Goal: Task Accomplishment & Management: Manage account settings

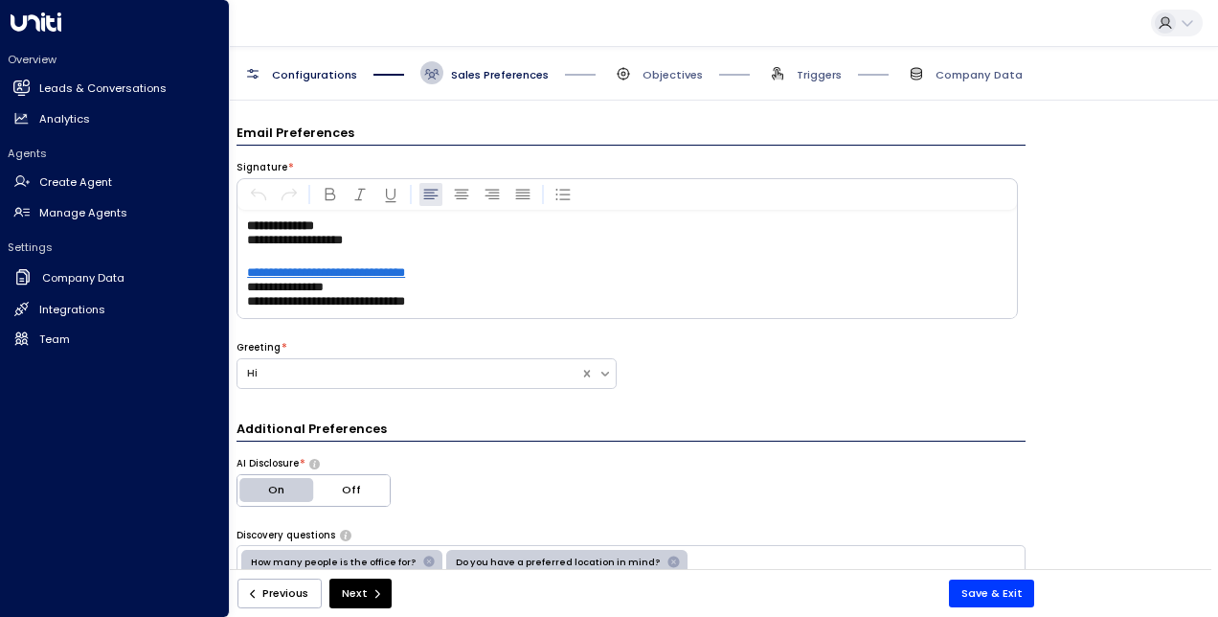
click at [23, 92] on icon at bounding box center [21, 86] width 16 height 12
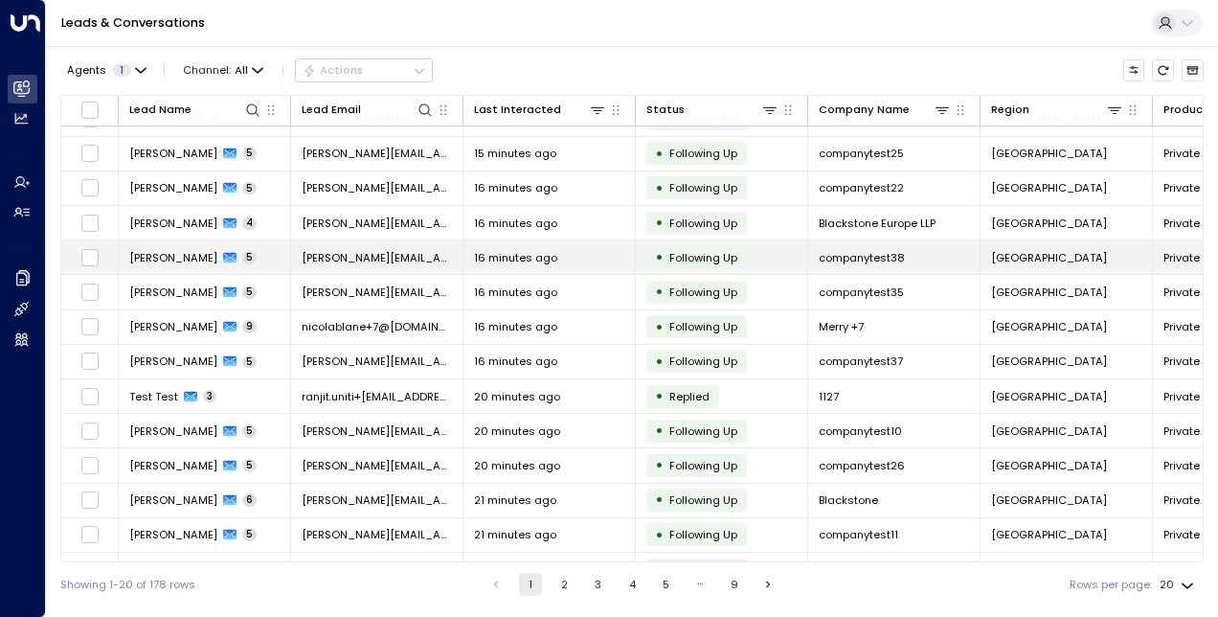
scroll to position [256, 0]
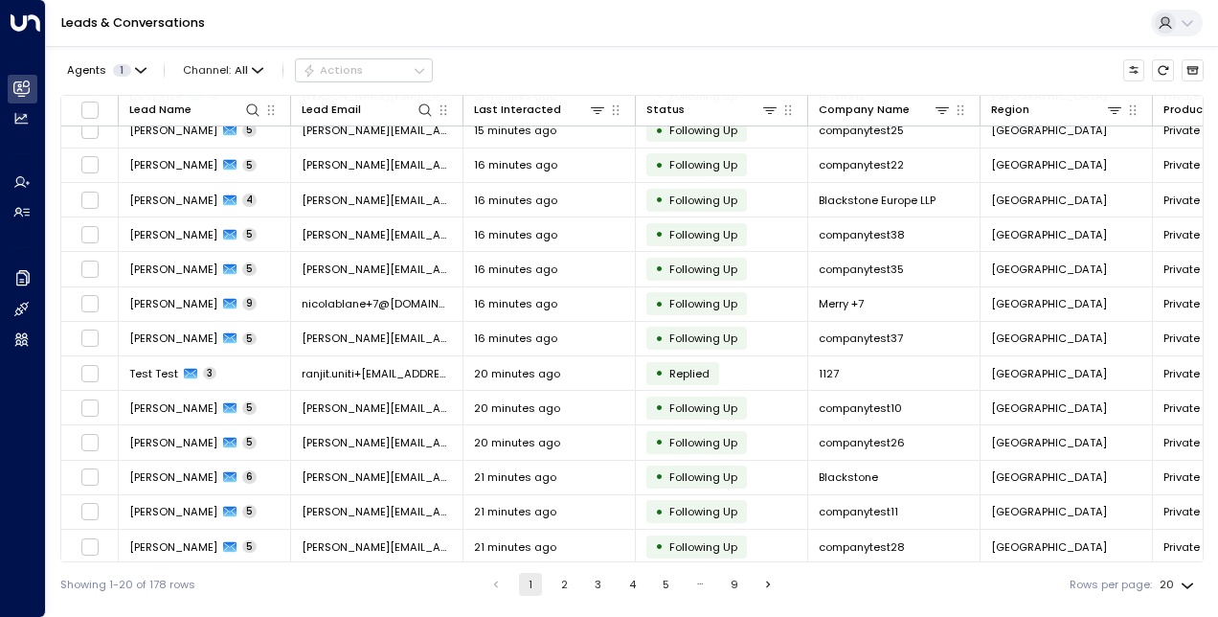
click at [561, 586] on button "2" at bounding box center [564, 584] width 23 height 23
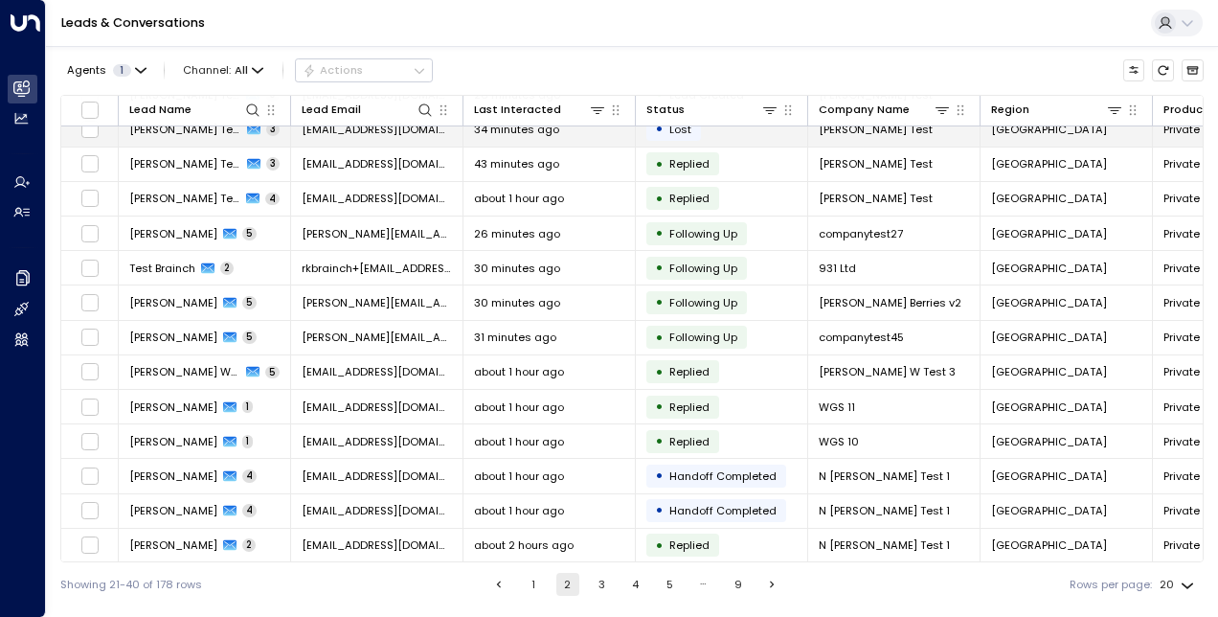
scroll to position [256, 0]
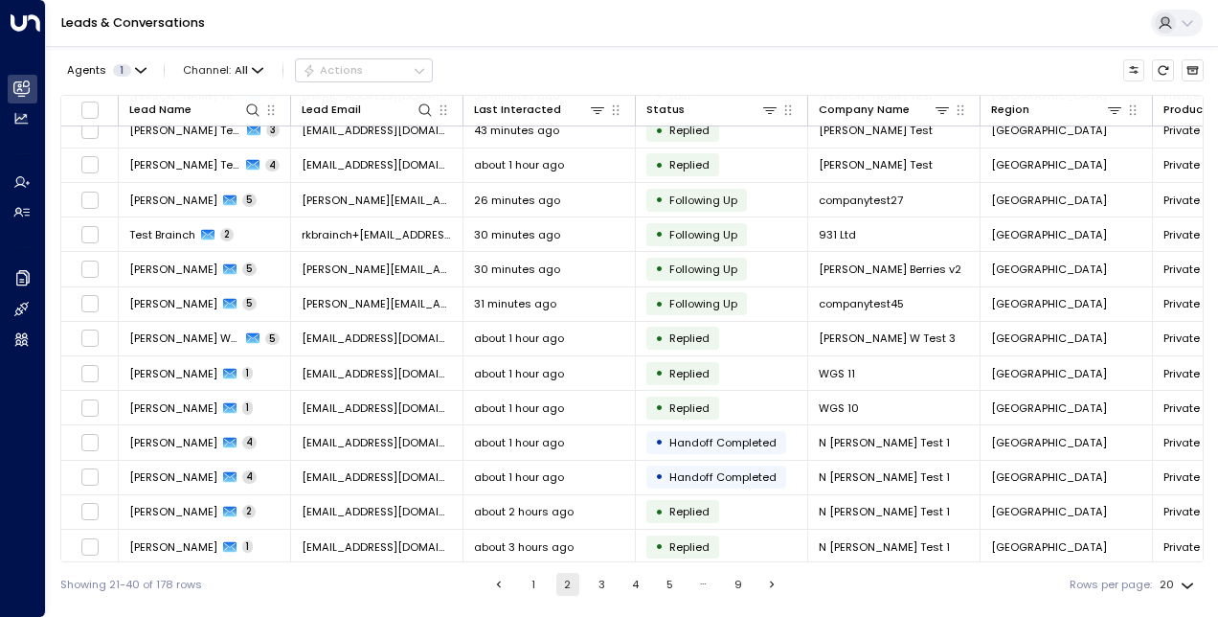
click at [606, 588] on button "3" at bounding box center [601, 584] width 23 height 23
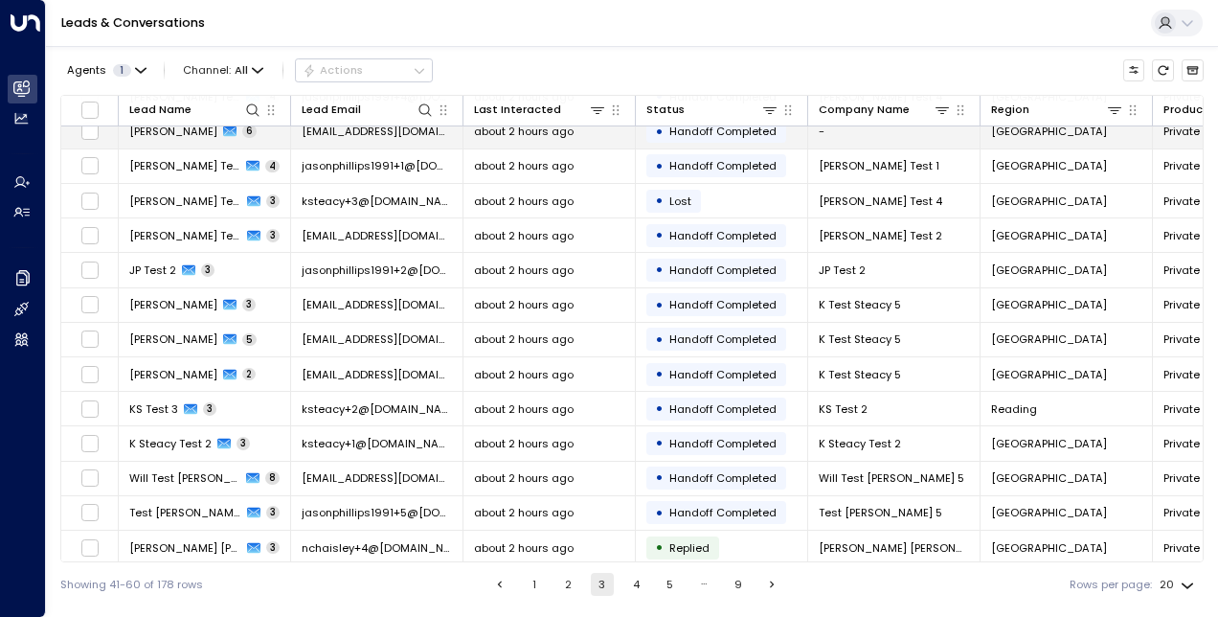
scroll to position [256, 0]
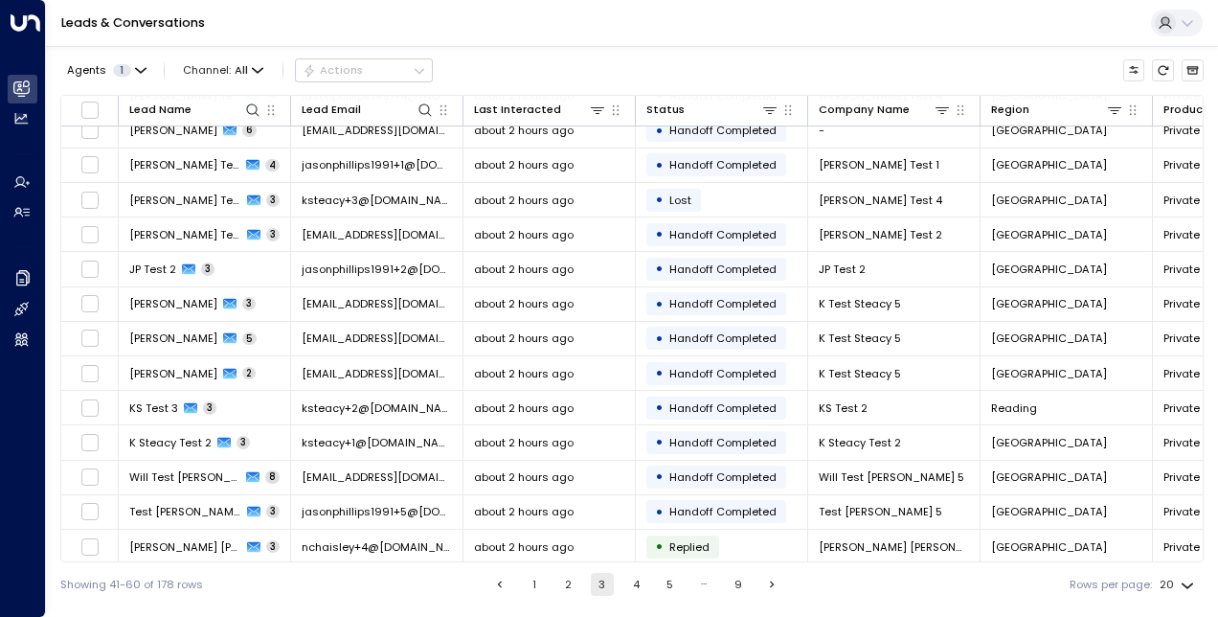
click at [629, 583] on button "4" at bounding box center [635, 584] width 23 height 23
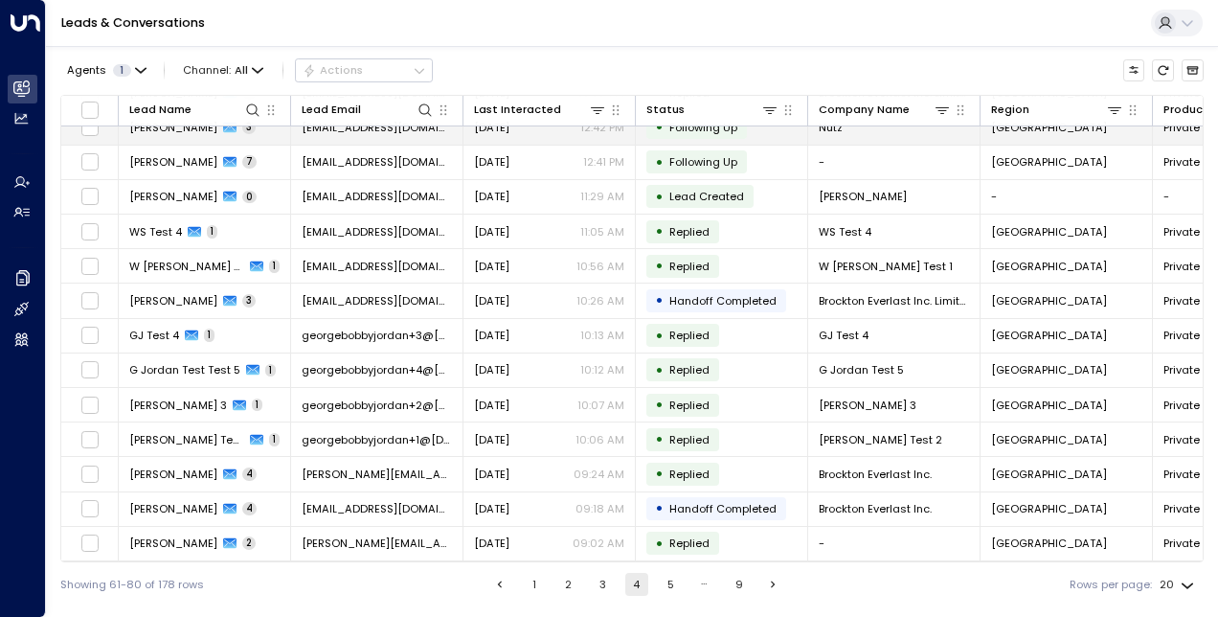
scroll to position [256, 0]
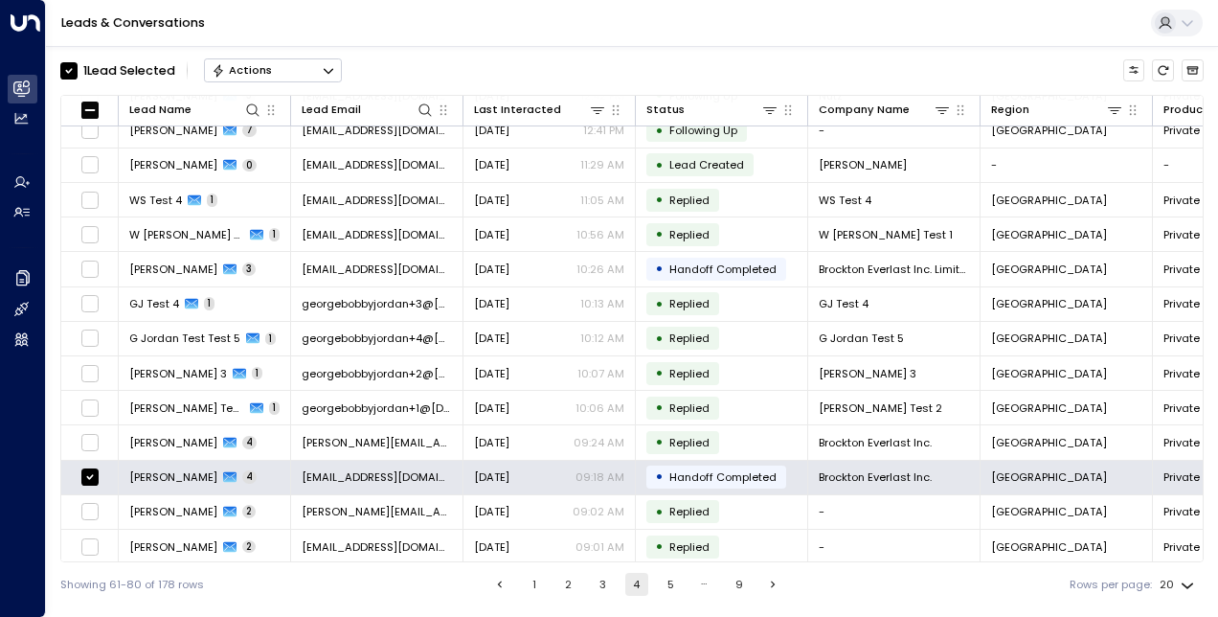
click at [287, 75] on button "Actions" at bounding box center [273, 69] width 138 height 23
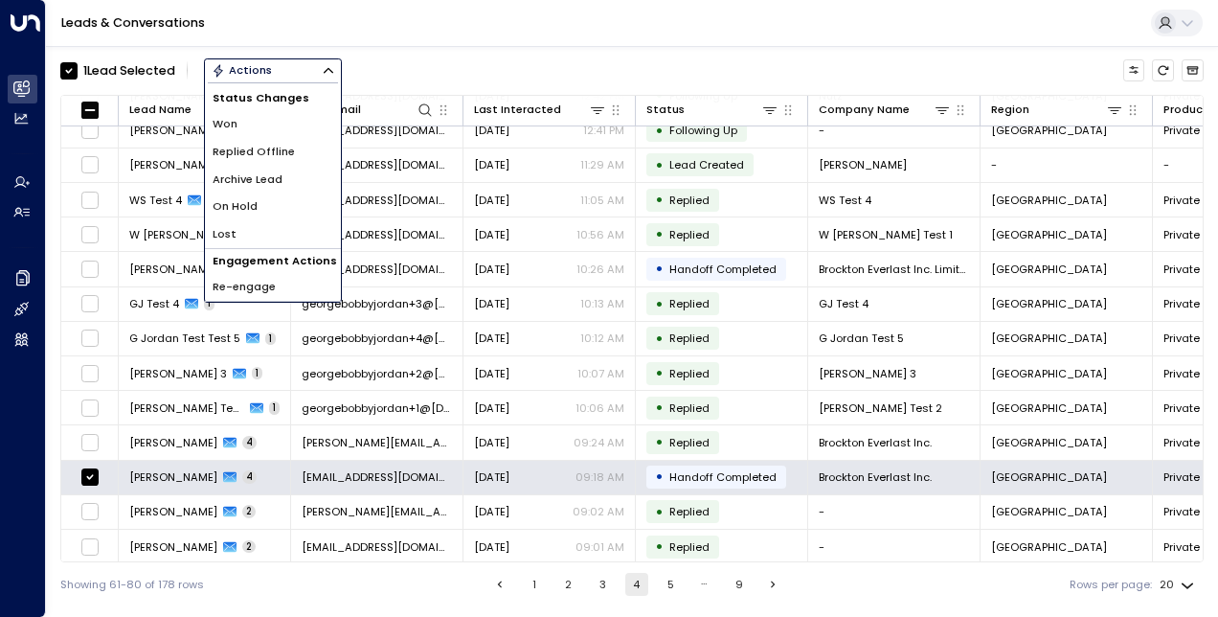
click at [285, 174] on li "Archive Lead" at bounding box center [273, 180] width 136 height 28
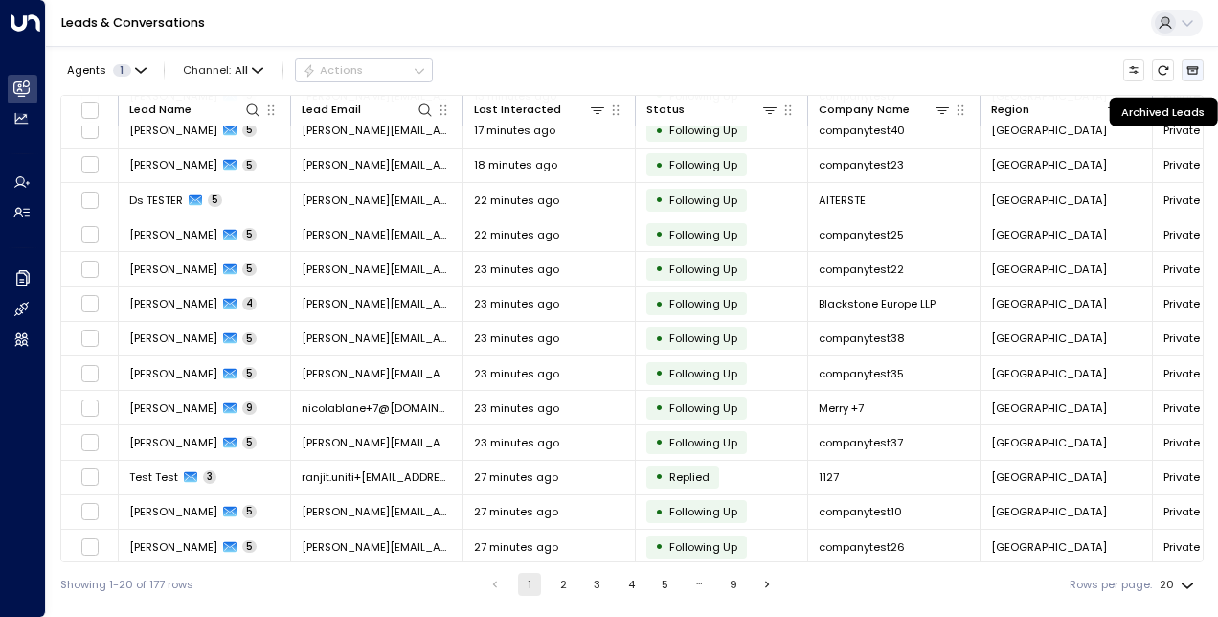
click at [1191, 78] on button "Archived Leads" at bounding box center [1193, 70] width 22 height 22
